Goal: Task Accomplishment & Management: Manage account settings

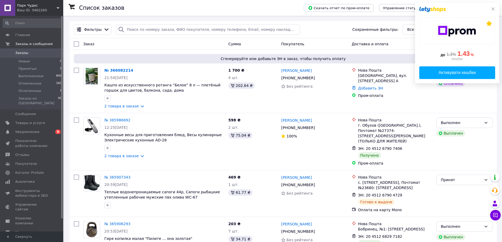
click at [494, 8] on icon at bounding box center [493, 9] width 4 height 4
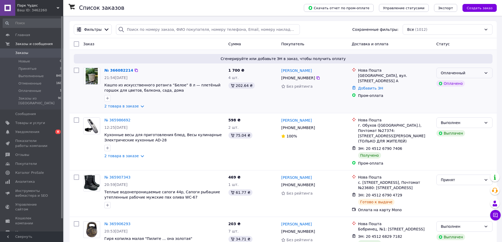
click at [478, 74] on div "Оплаченный" at bounding box center [461, 73] width 41 height 6
click at [451, 84] on li "Принят" at bounding box center [465, 84] width 56 height 9
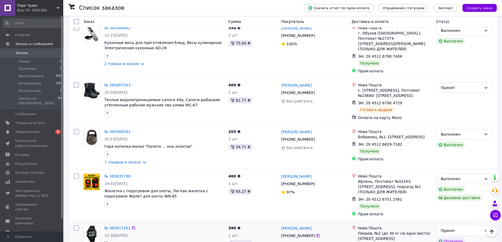
scroll to position [79, 0]
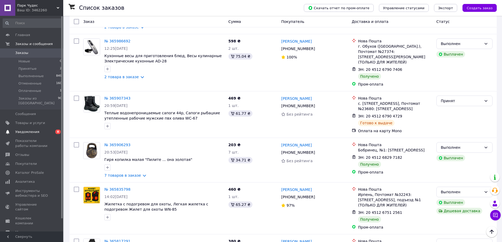
click at [32, 130] on span "Уведомления" at bounding box center [27, 132] width 24 height 5
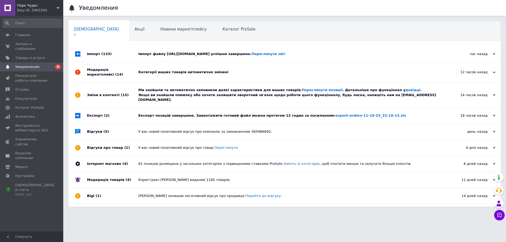
click at [229, 113] on div "Експорт позицій завершено. Завантажити готовий файл можна протягом 12 годин за …" at bounding box center [290, 115] width 305 height 5
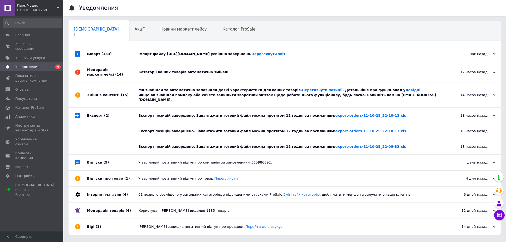
click at [339, 114] on link "export-orders-11-10-25_22-10-13.xls" at bounding box center [370, 116] width 71 height 4
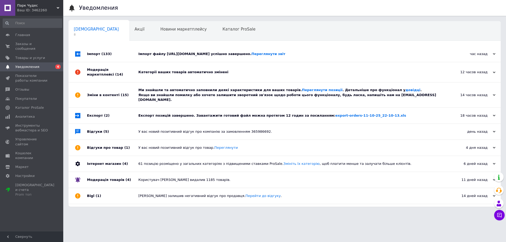
click at [185, 113] on div "Експорт позицій завершено. Завантажити готовий файл можна протягом 12 годин за …" at bounding box center [290, 115] width 305 height 5
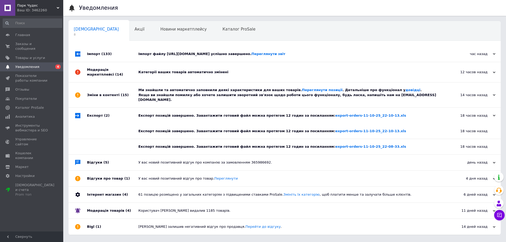
click at [195, 99] on div "Ми знайшли та автоматично заповнили деякі характеристики для ваших товарів. Пер…" at bounding box center [290, 95] width 305 height 25
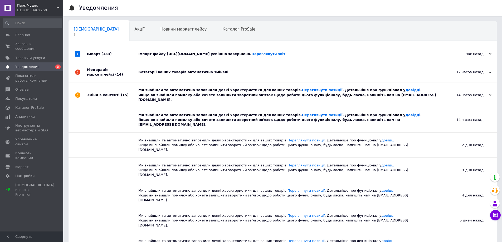
click at [190, 70] on div "Категорії ваших товарів автоматично змінені" at bounding box center [288, 72] width 301 height 20
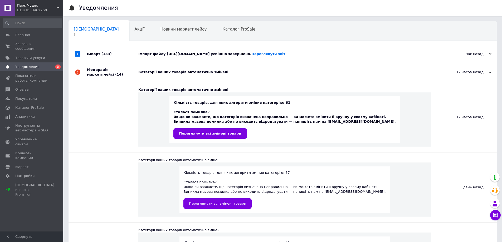
click at [206, 49] on div "Імпорт файлу [URL][DOMAIN_NAME] успішно завершено. Переглянути звіт" at bounding box center [288, 54] width 301 height 16
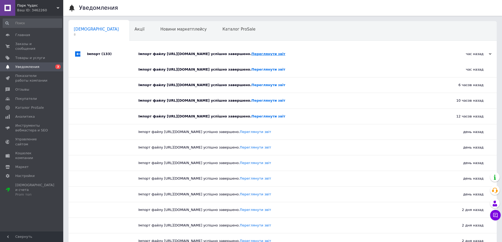
click at [286, 54] on link "Переглянути звіт" at bounding box center [269, 54] width 34 height 4
